Goal: Check status: Check status

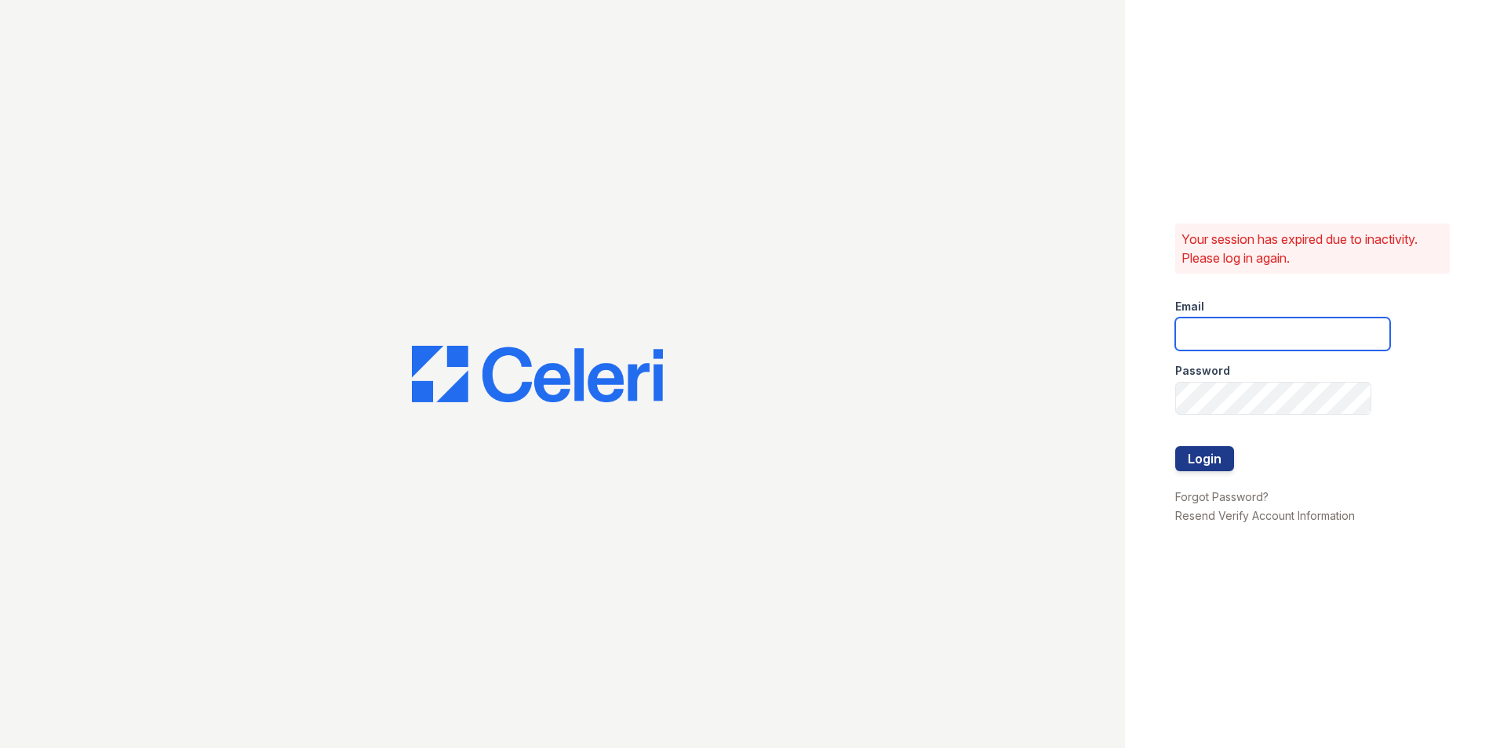
click at [1211, 333] on input "email" at bounding box center [1282, 334] width 215 height 33
type input "hrouse@mmgmgt.com"
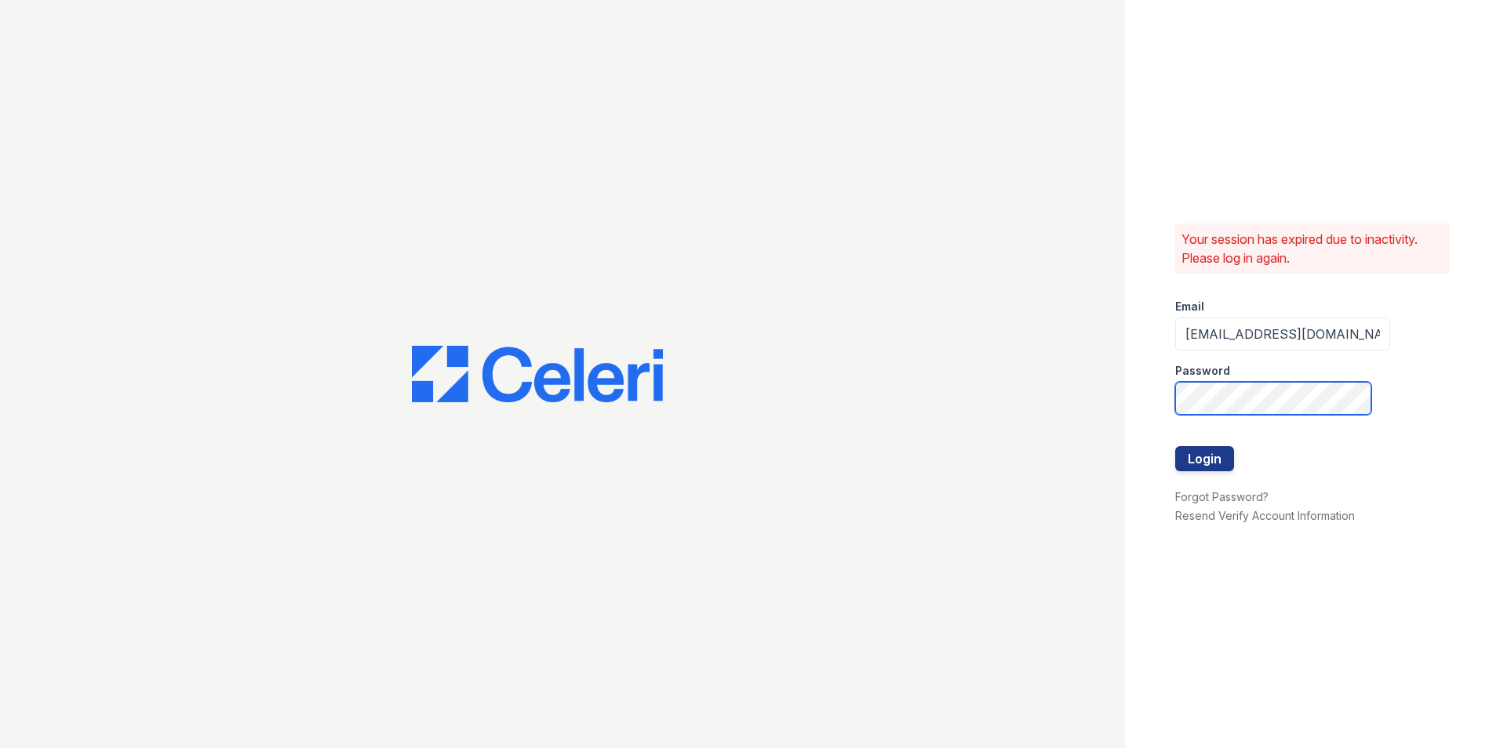
click at [1175, 446] on button "Login" at bounding box center [1204, 458] width 59 height 25
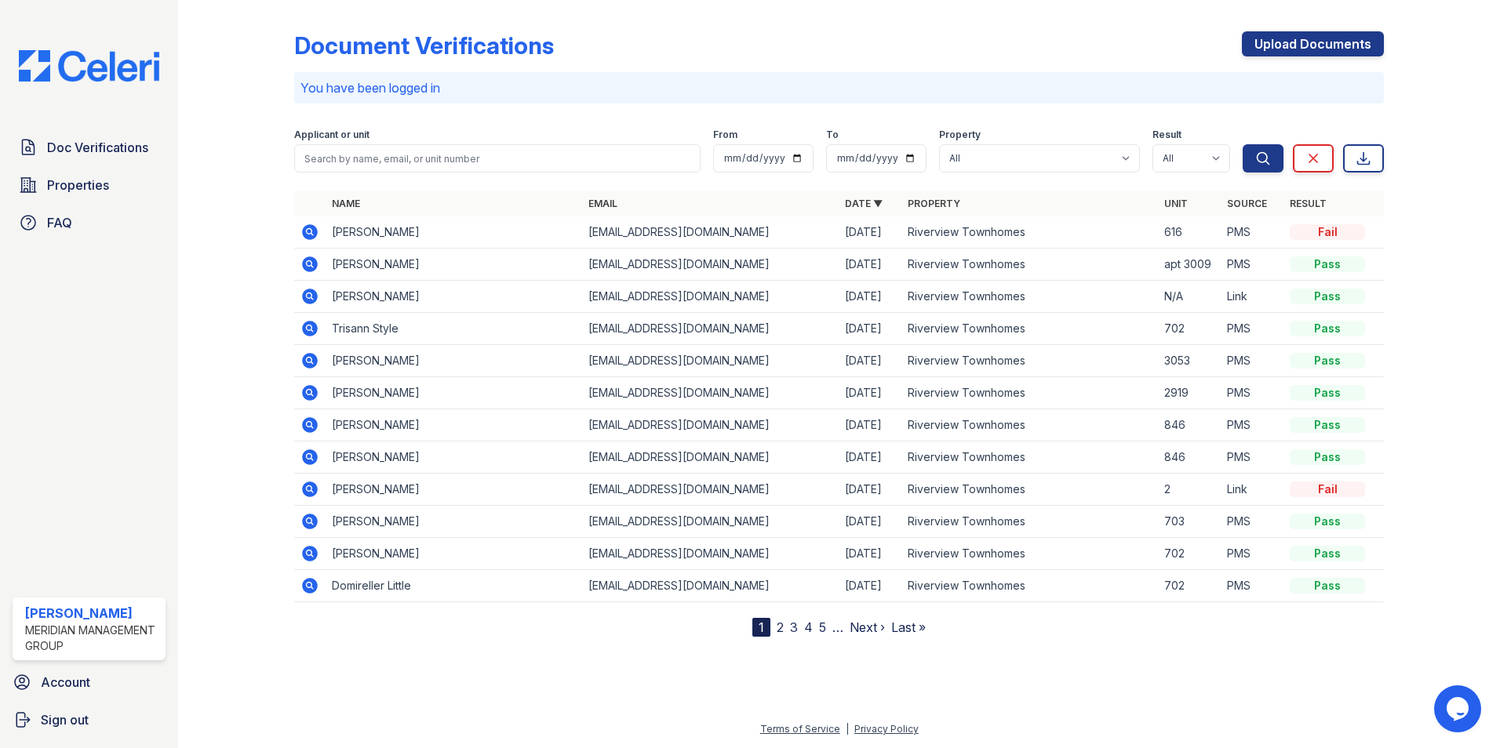
click at [305, 261] on icon at bounding box center [310, 264] width 16 height 16
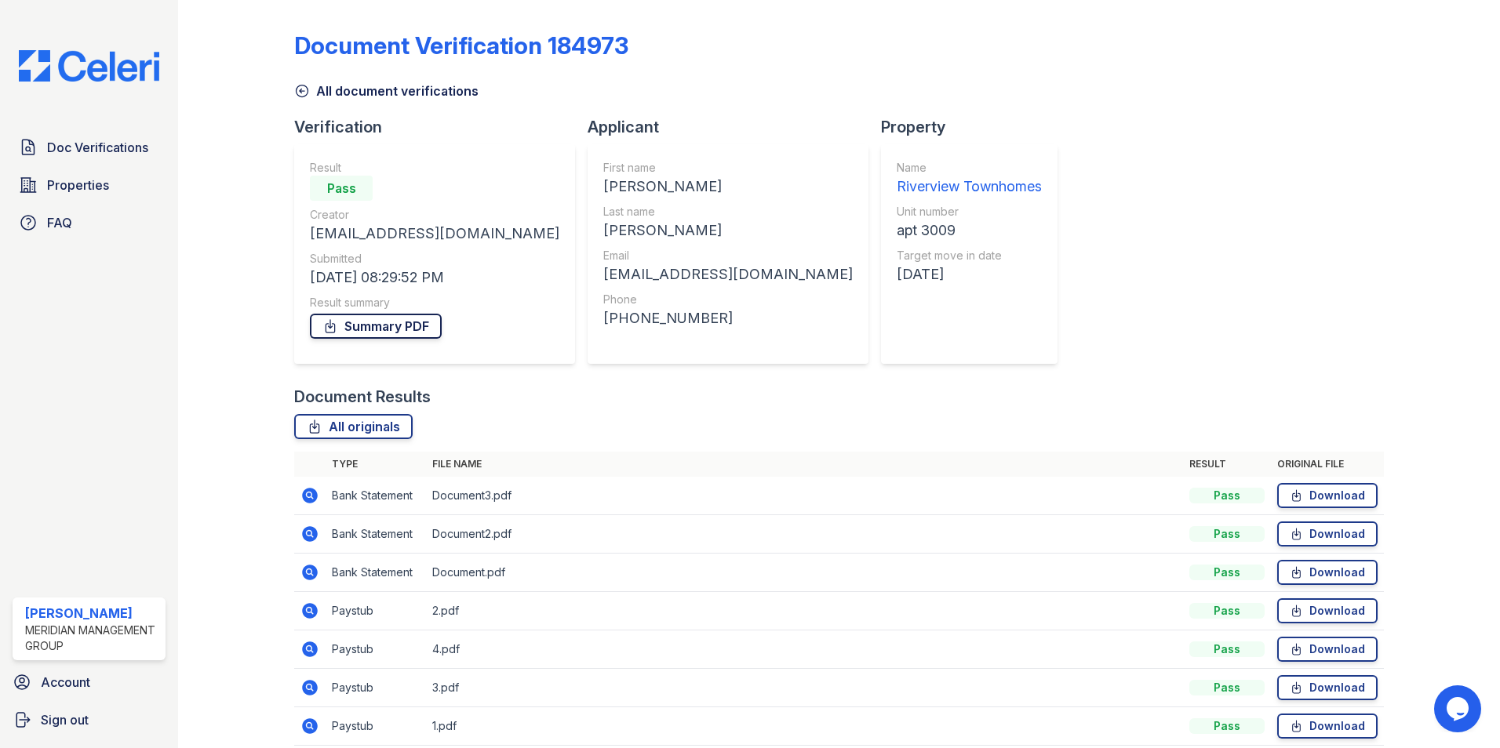
click at [376, 323] on link "Summary PDF" at bounding box center [376, 326] width 132 height 25
click at [98, 154] on span "Doc Verifications" at bounding box center [97, 147] width 101 height 19
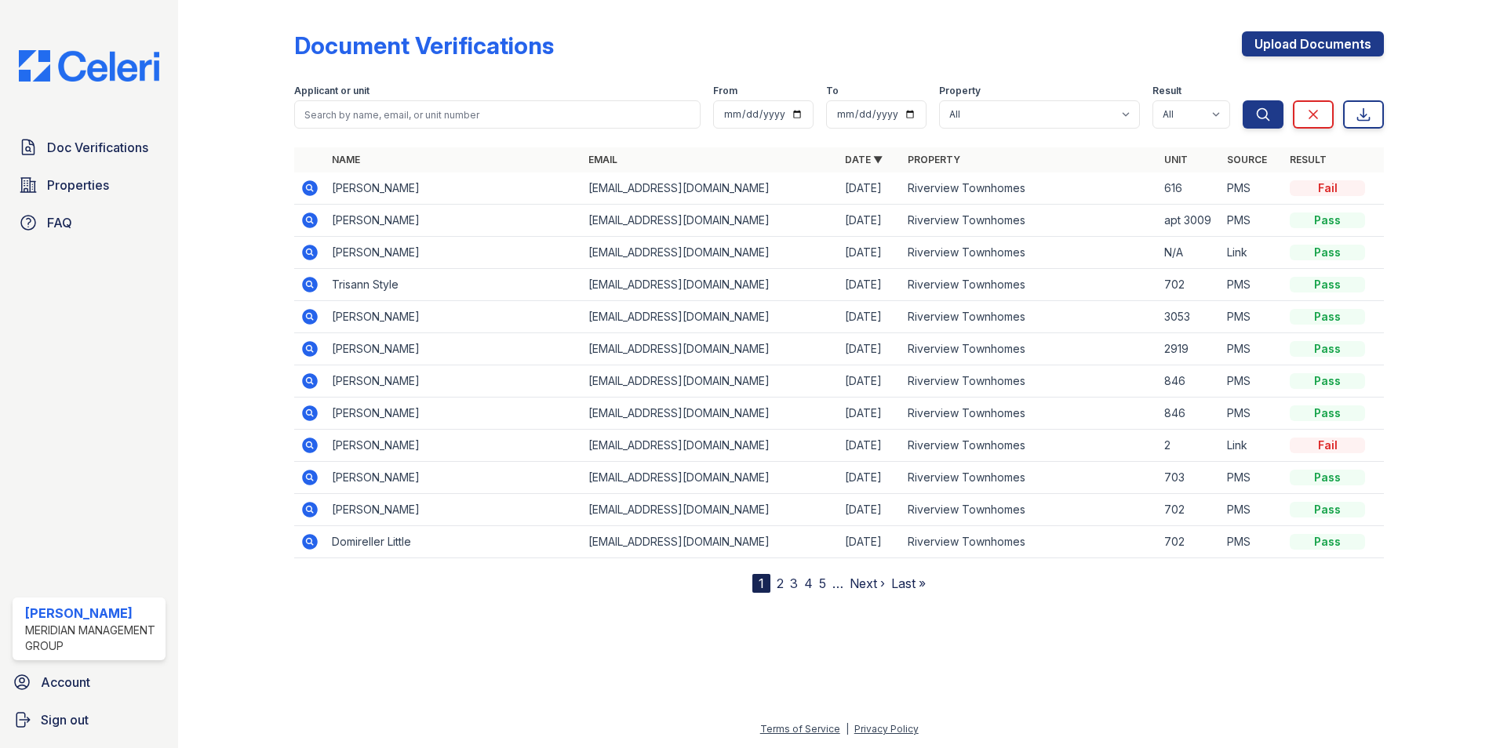
click at [311, 219] on icon at bounding box center [309, 219] width 4 height 4
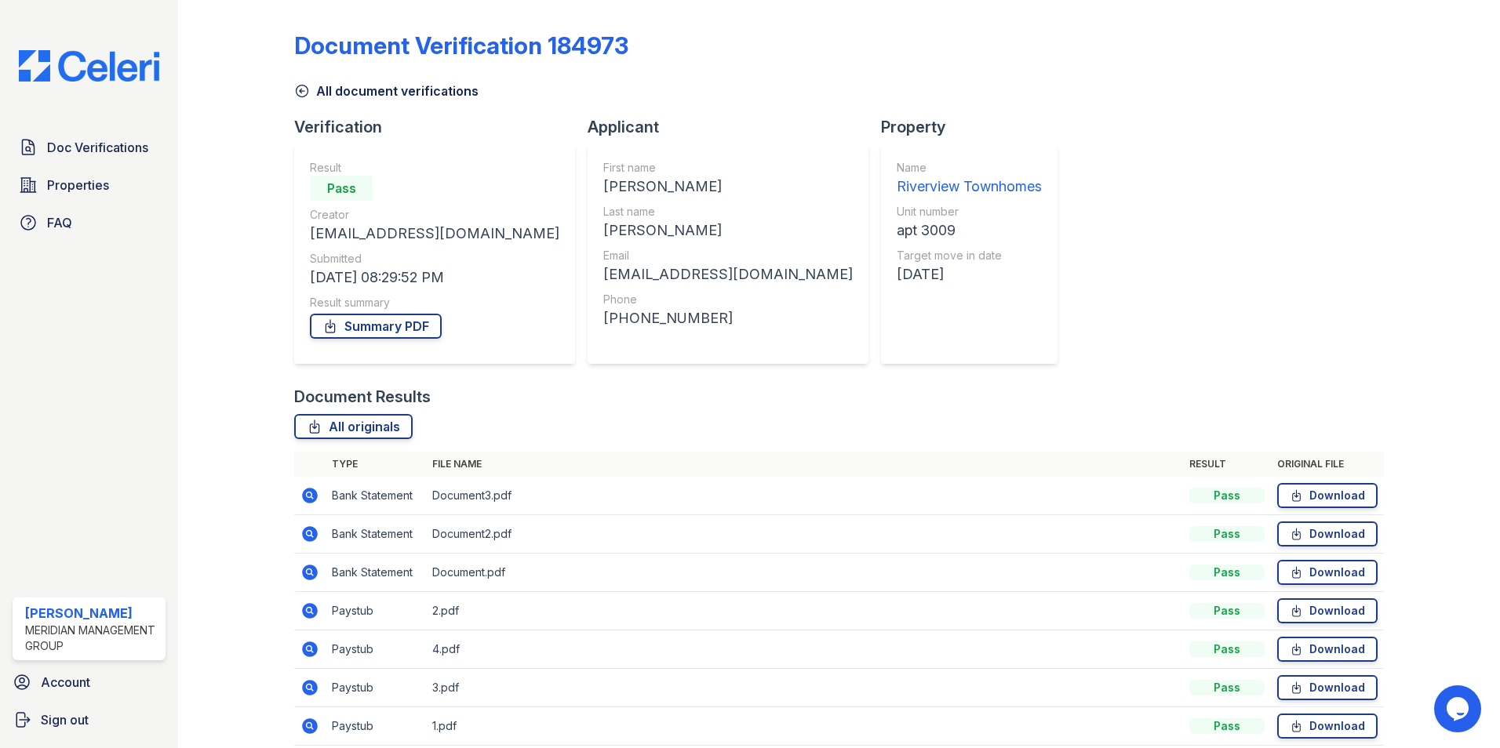
scroll to position [67, 0]
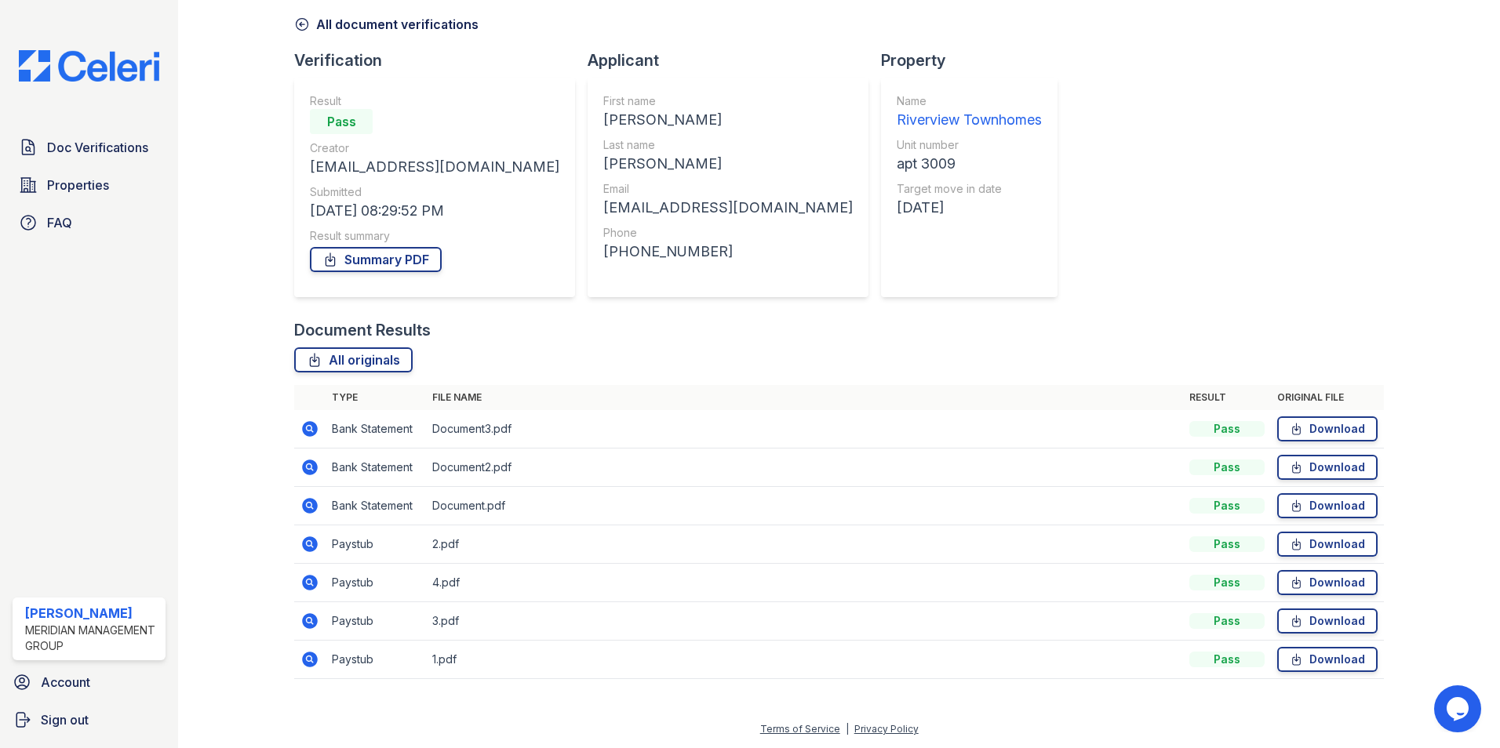
click at [305, 657] on icon at bounding box center [310, 660] width 16 height 16
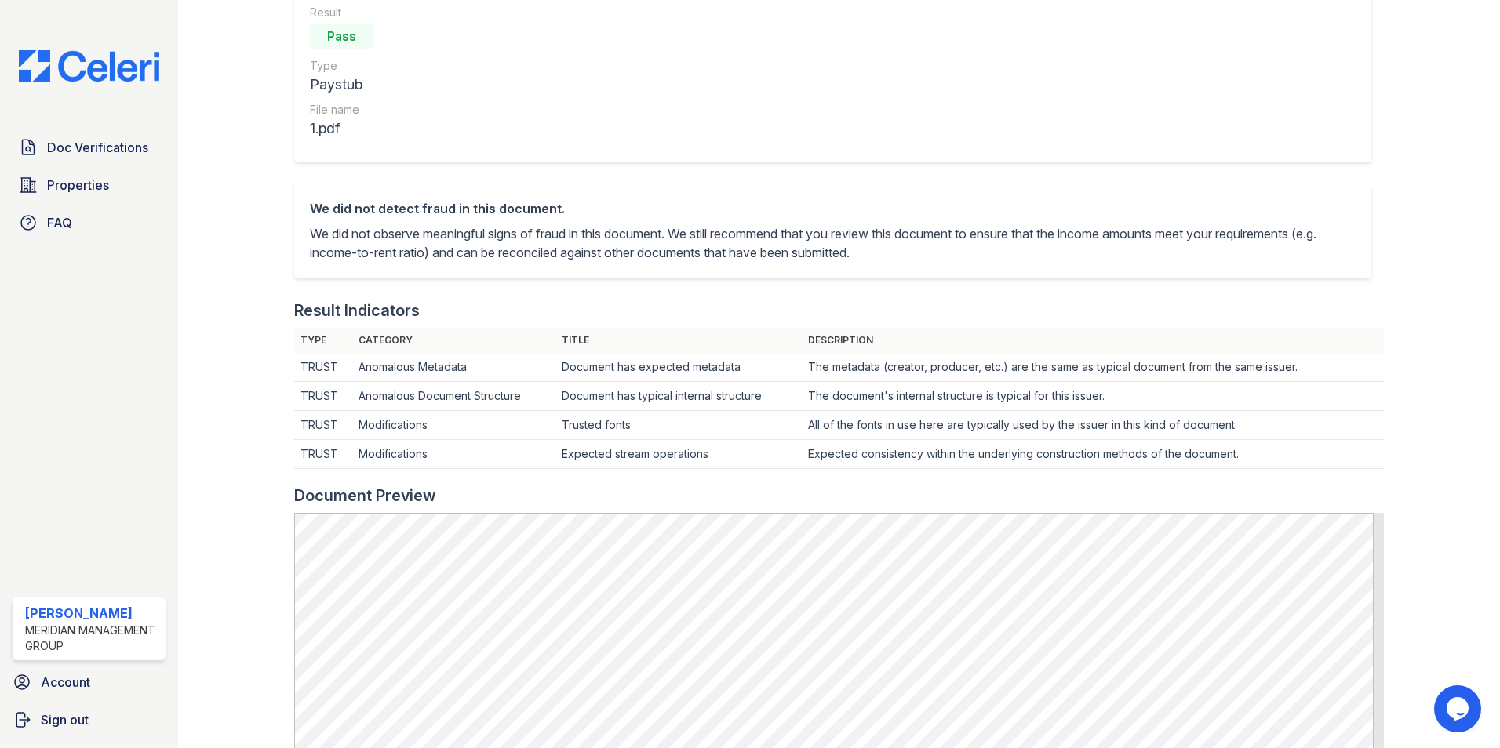
scroll to position [314, 0]
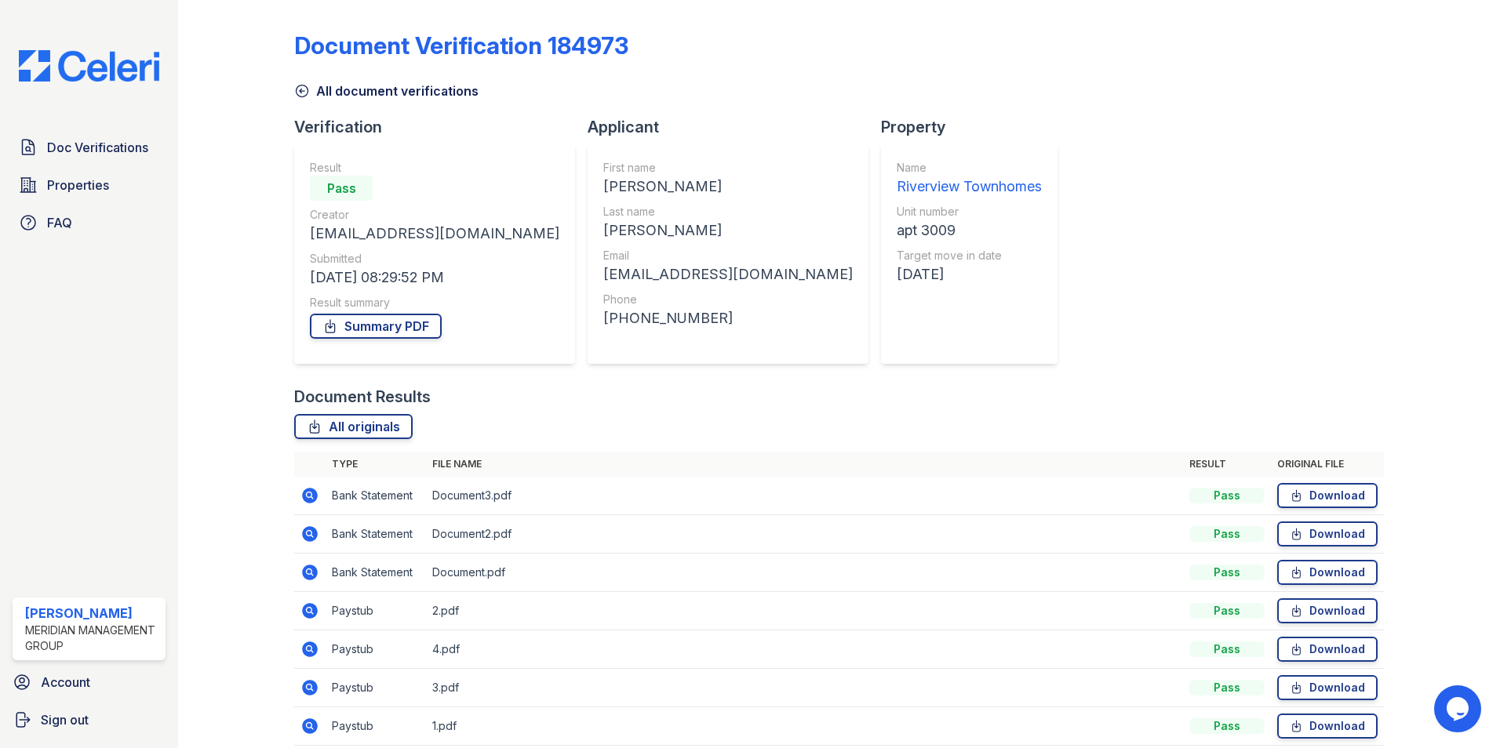
click at [311, 609] on icon at bounding box center [309, 611] width 19 height 19
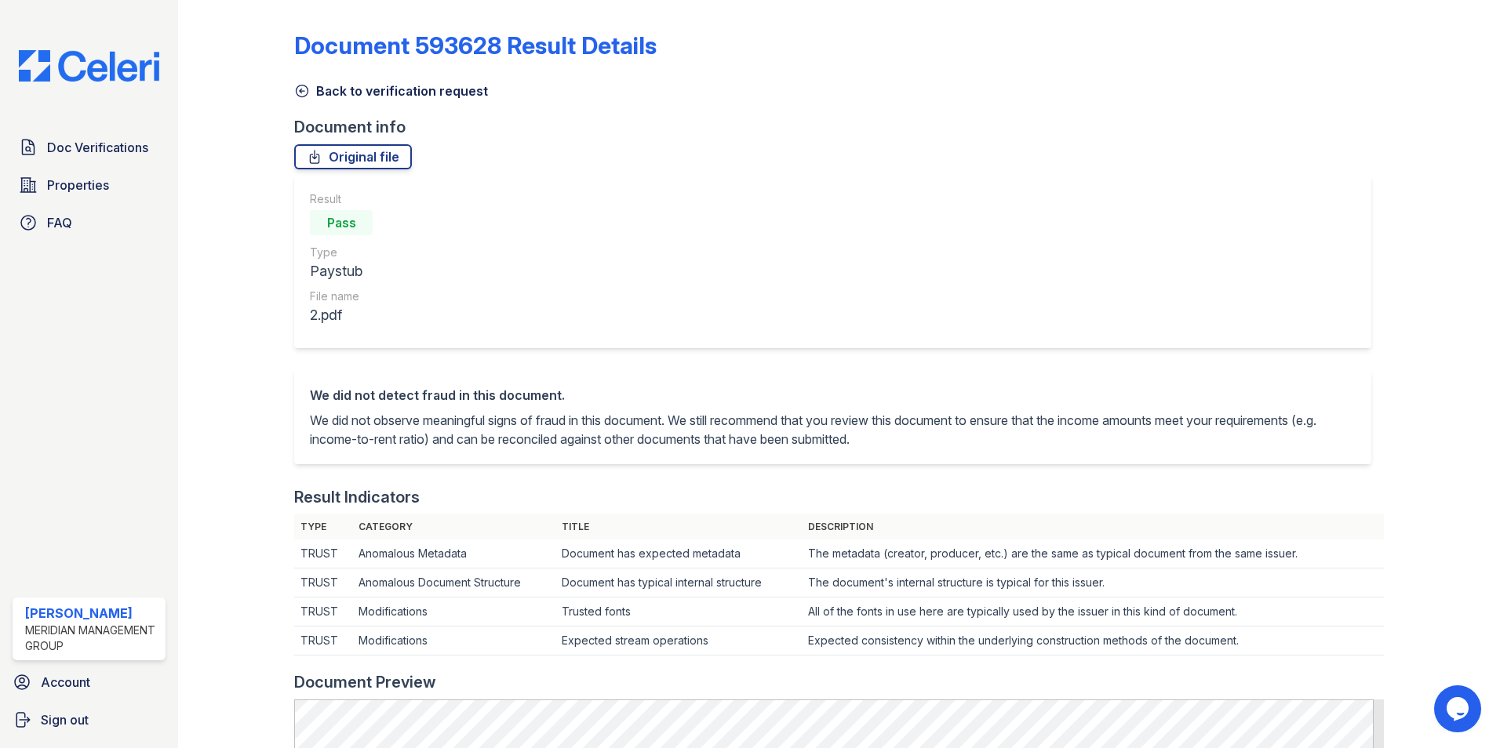
scroll to position [314, 0]
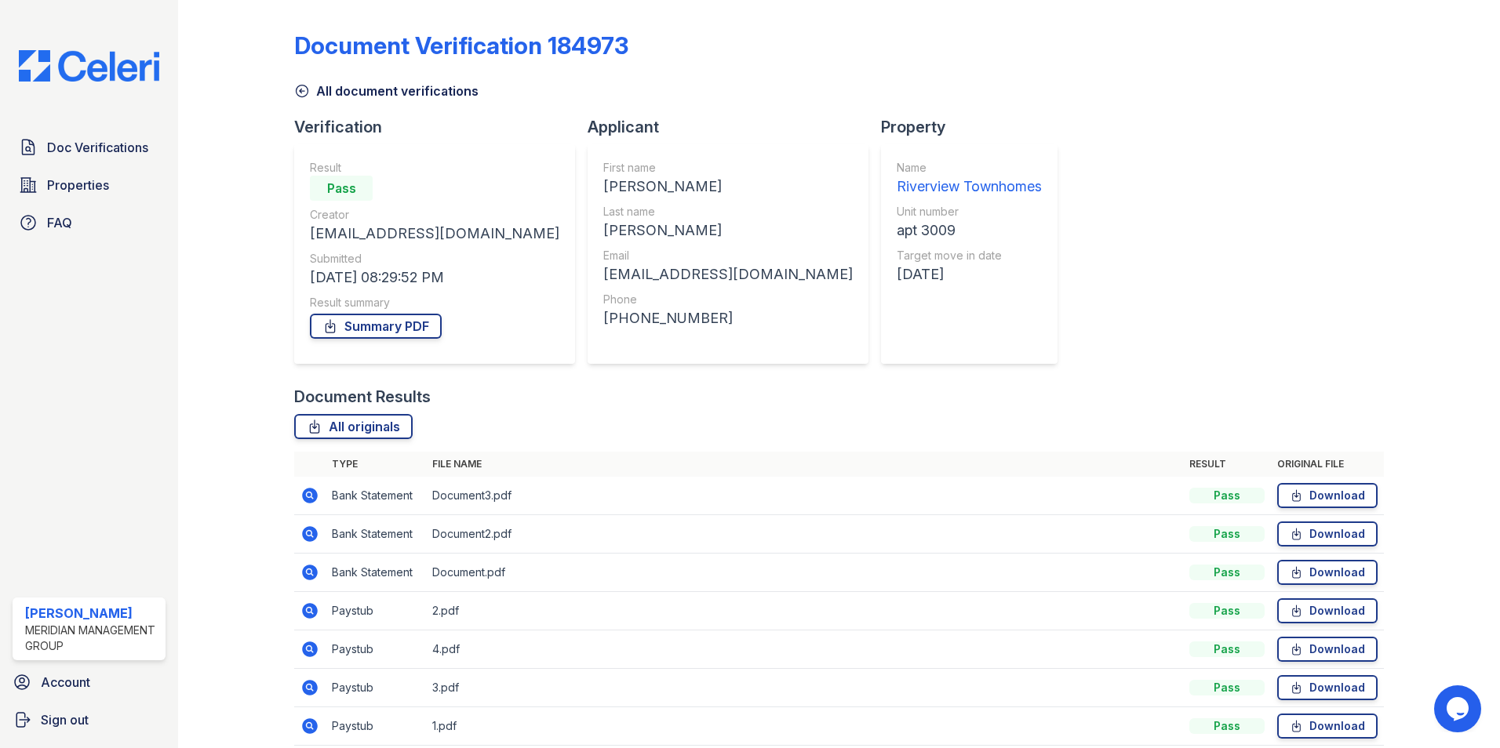
click at [307, 687] on icon at bounding box center [309, 687] width 4 height 4
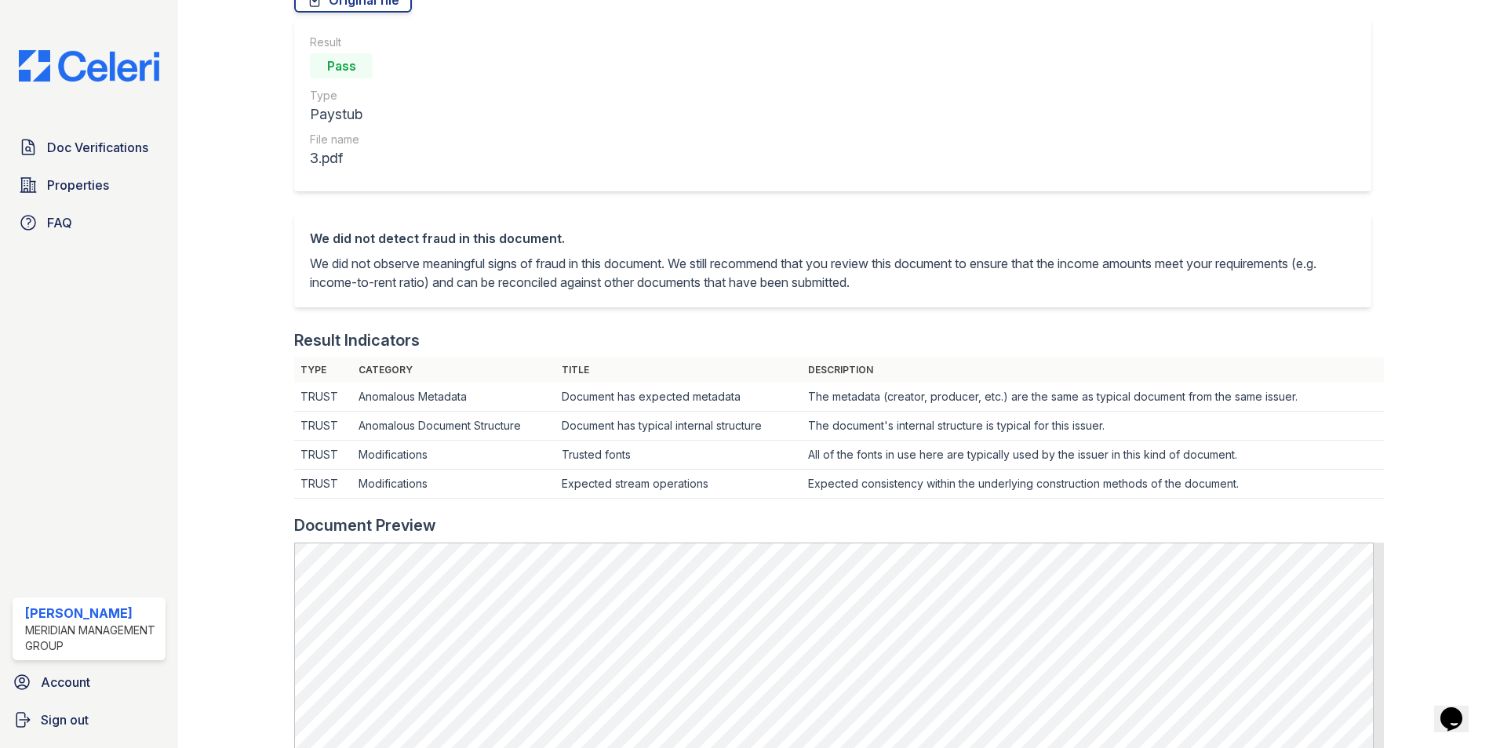
scroll to position [235, 0]
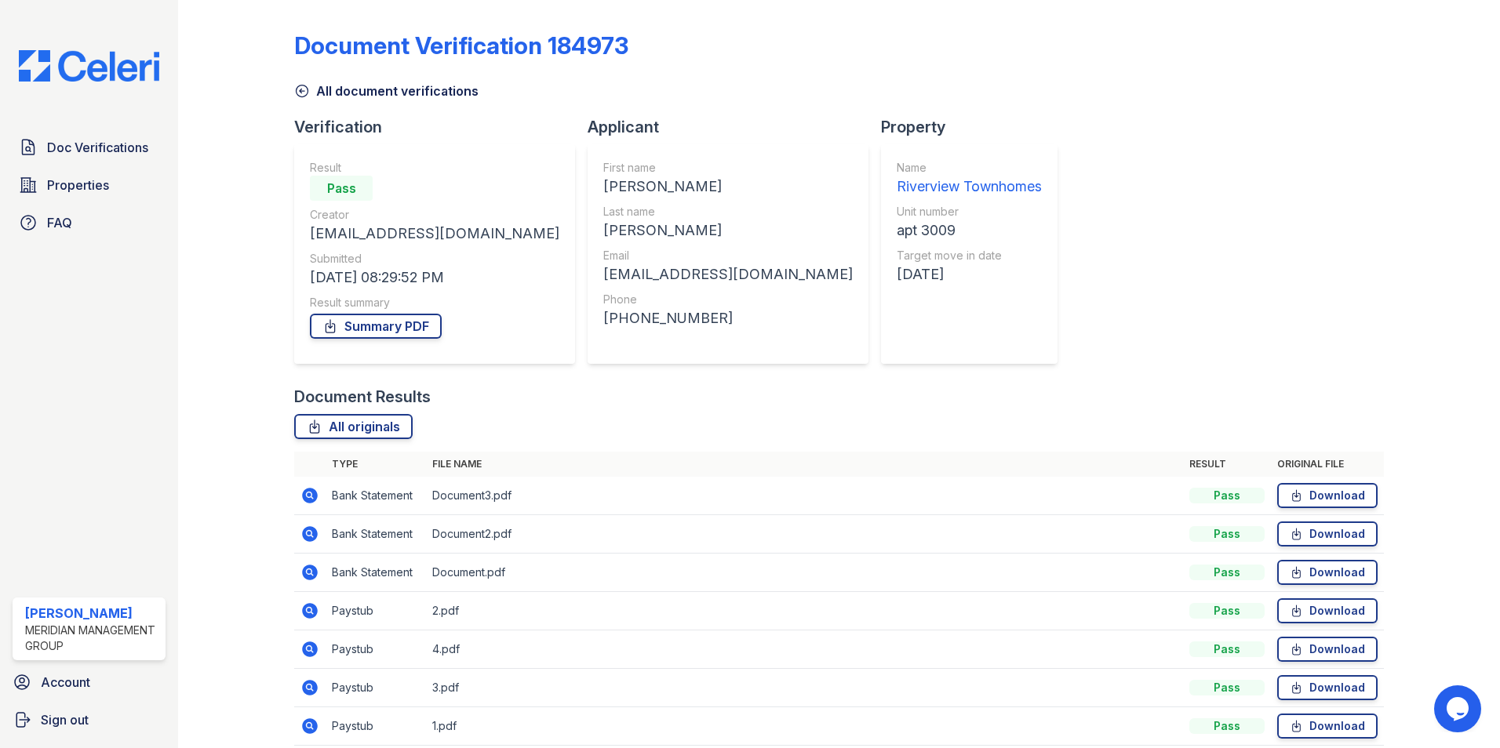
click at [309, 645] on icon at bounding box center [309, 649] width 19 height 19
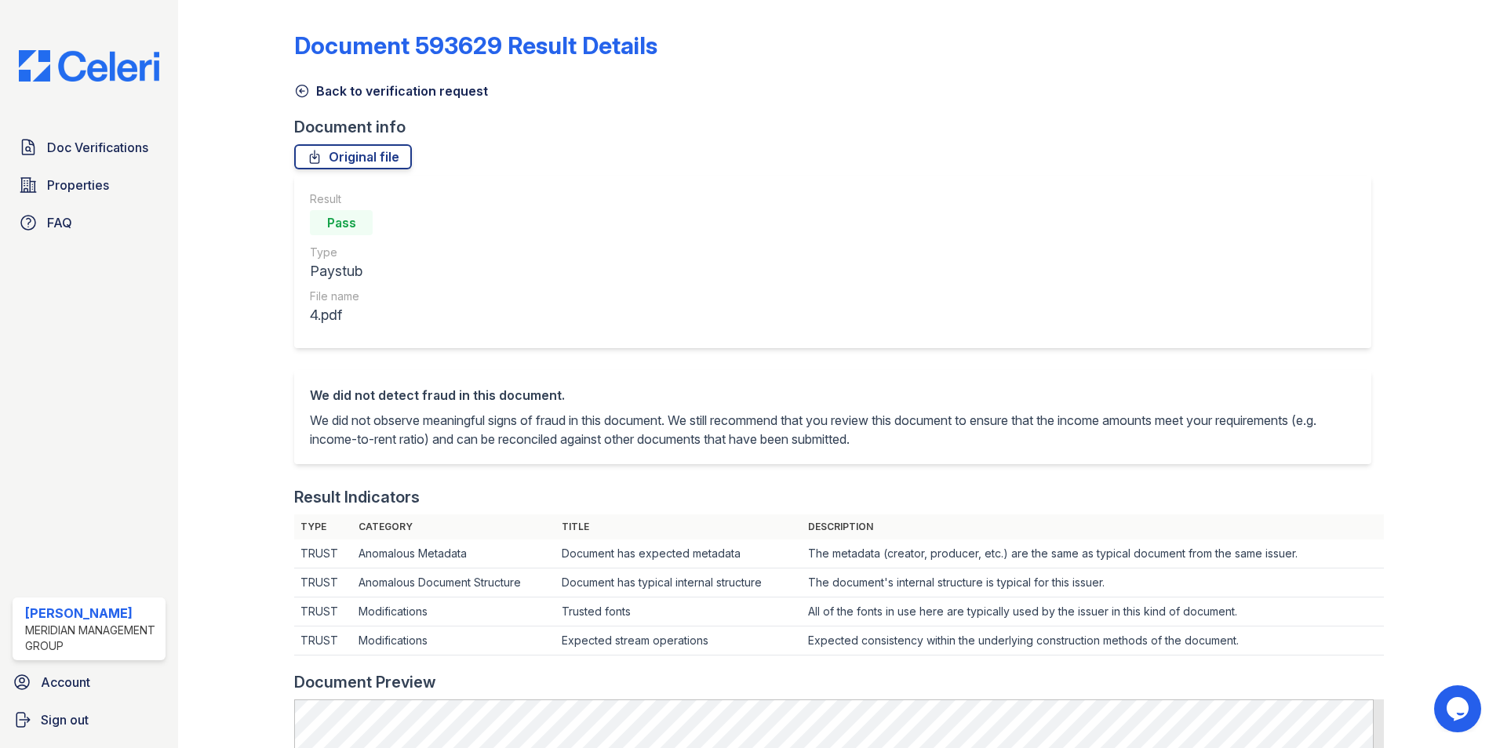
scroll to position [314, 0]
